Goal: Use online tool/utility: Utilize a website feature to perform a specific function

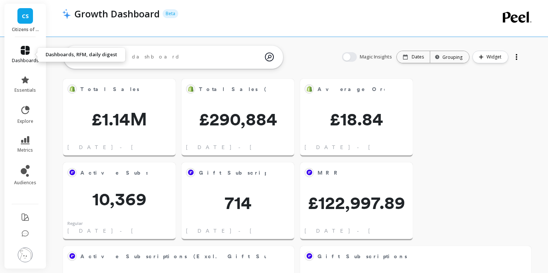
click at [25, 54] on icon at bounding box center [25, 50] width 9 height 9
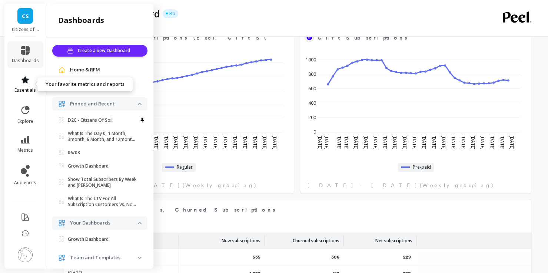
click at [25, 86] on link "essentials" at bounding box center [25, 85] width 27 height 18
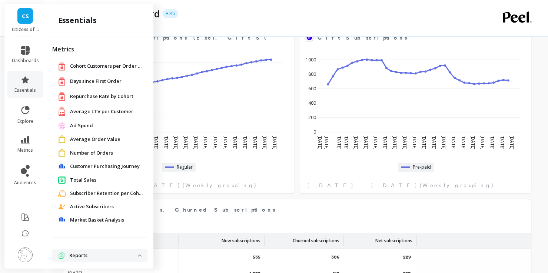
click at [114, 219] on span "Market Basket Analysis" at bounding box center [97, 220] width 54 height 7
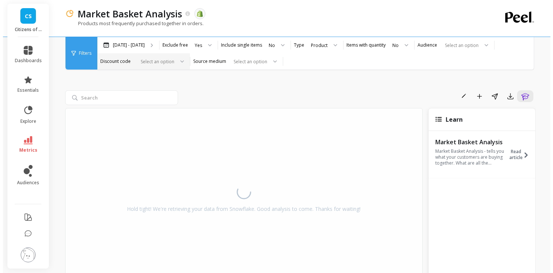
scroll to position [3, 0]
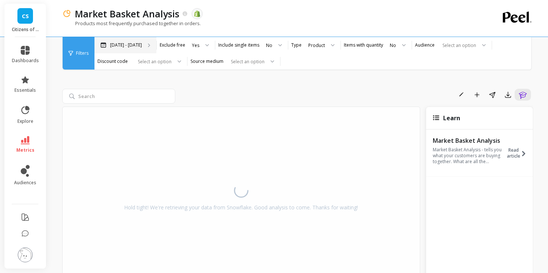
click at [134, 43] on p "[DATE] - [DATE]" at bounding box center [126, 45] width 32 height 6
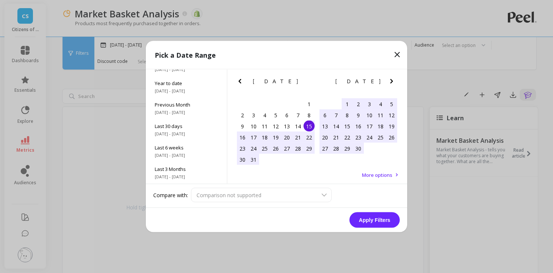
drag, startPoint x: 189, startPoint y: 133, endPoint x: 231, endPoint y: 150, distance: 45.7
click at [189, 133] on span "8/16/2025 - 9/15/2025" at bounding box center [186, 134] width 63 height 6
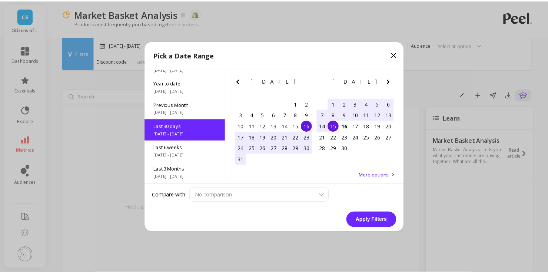
scroll to position [18, 0]
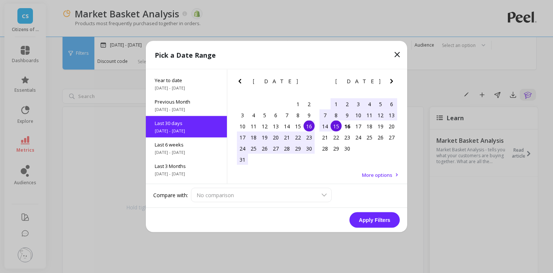
click at [375, 221] on button "Apply Filters" at bounding box center [375, 221] width 50 height 16
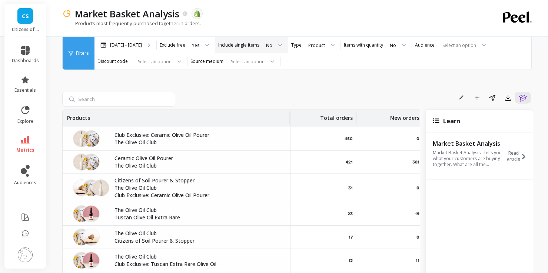
click at [270, 47] on div "No" at bounding box center [269, 45] width 6 height 7
click at [269, 63] on div "Yes" at bounding box center [273, 65] width 19 height 7
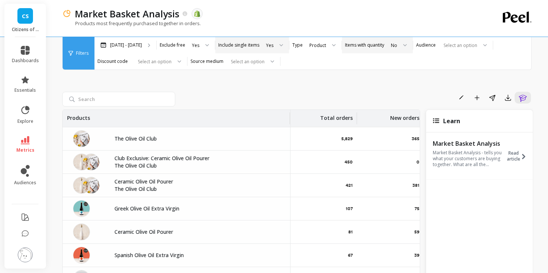
click at [398, 47] on div at bounding box center [402, 45] width 9 height 16
click at [451, 76] on div "Rename Add to Dashboard Share Export Learn Products Total orders New orders Ret…" at bounding box center [297, 195] width 471 height 313
click at [138, 48] on div "Mar 15 - Sep 15" at bounding box center [125, 45] width 62 height 16
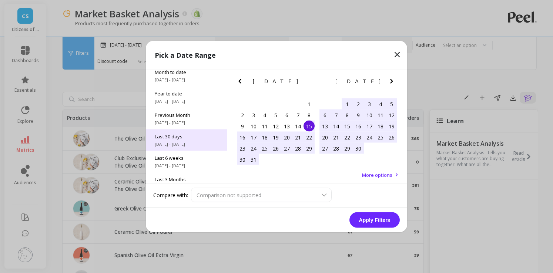
click at [189, 137] on span "Last 30 days" at bounding box center [186, 136] width 63 height 7
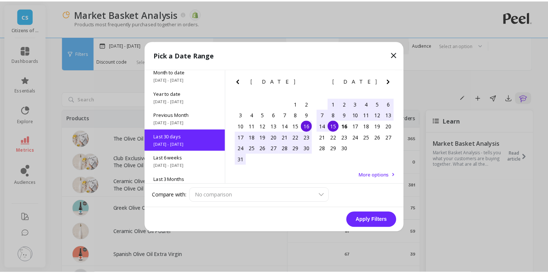
scroll to position [18, 0]
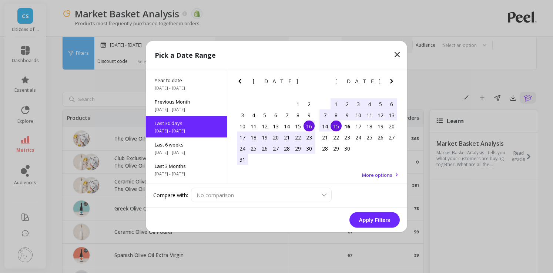
click at [366, 221] on button "Apply Filters" at bounding box center [375, 221] width 50 height 16
